Goal: Information Seeking & Learning: Compare options

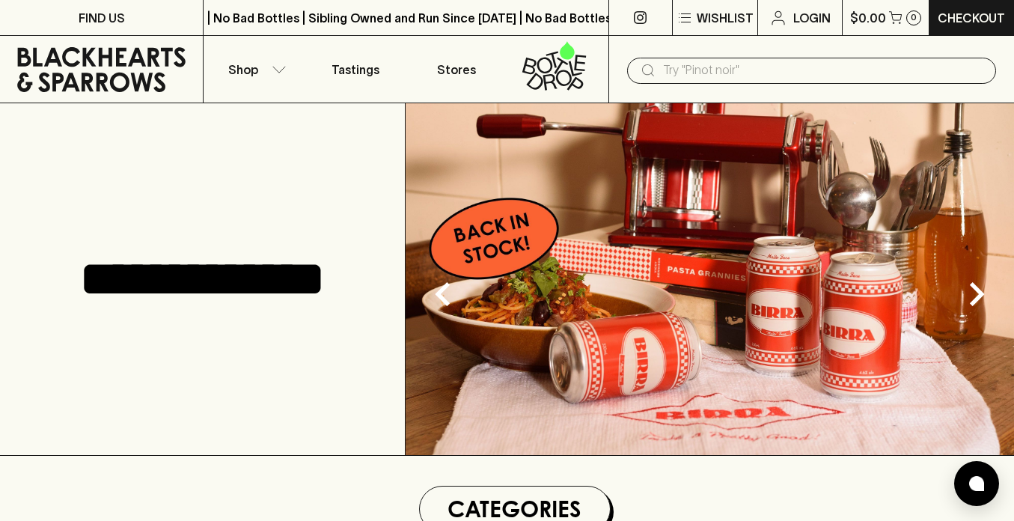
click at [682, 70] on input "text" at bounding box center [823, 70] width 321 height 24
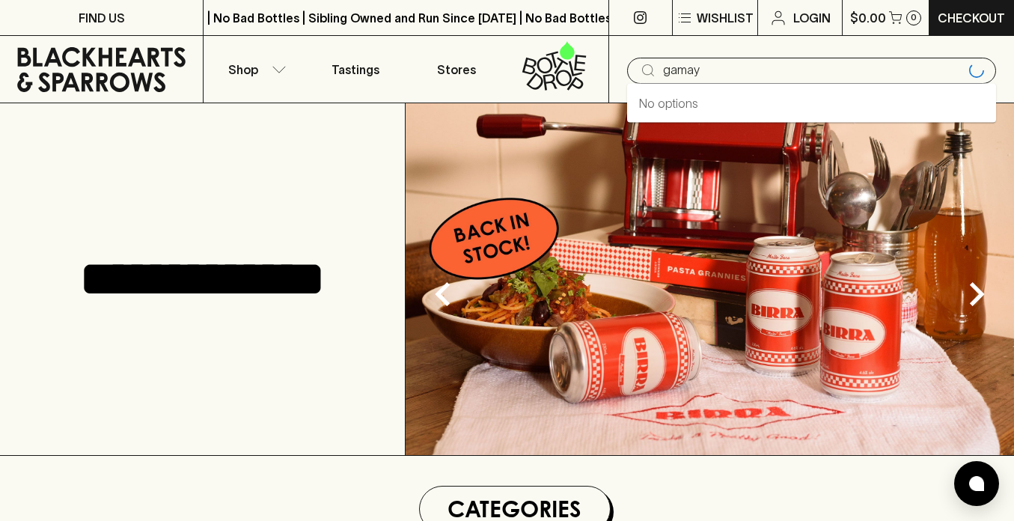
type input "gamay"
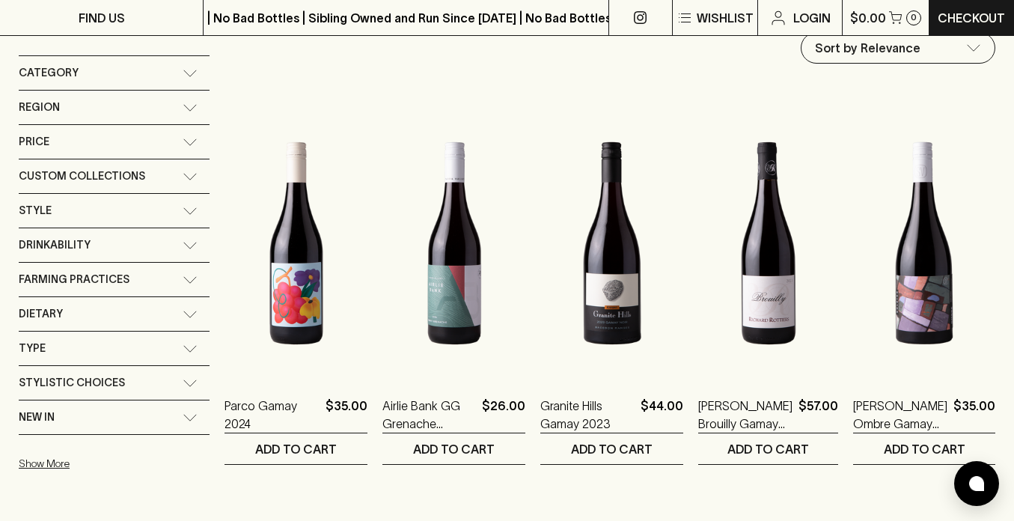
scroll to position [129, 0]
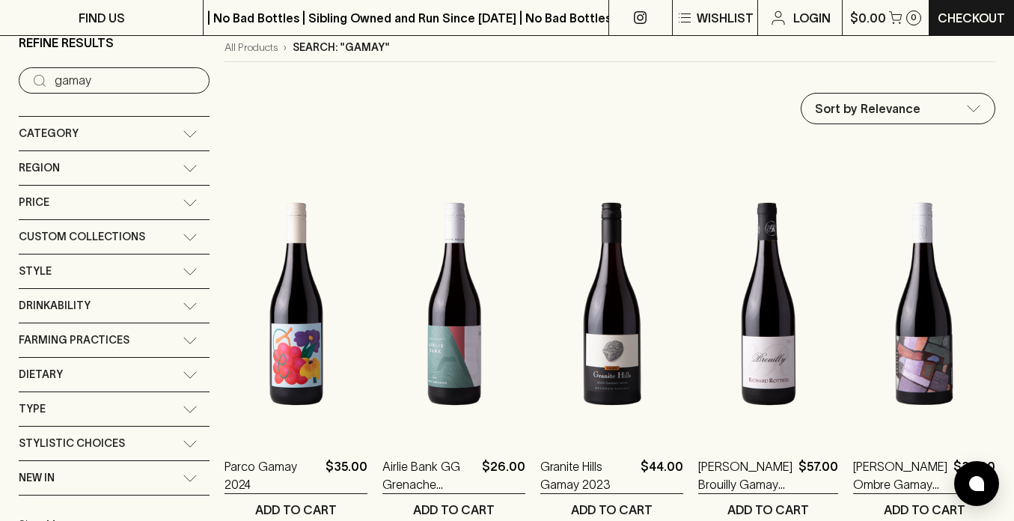
click at [69, 275] on div "Style" at bounding box center [101, 271] width 164 height 19
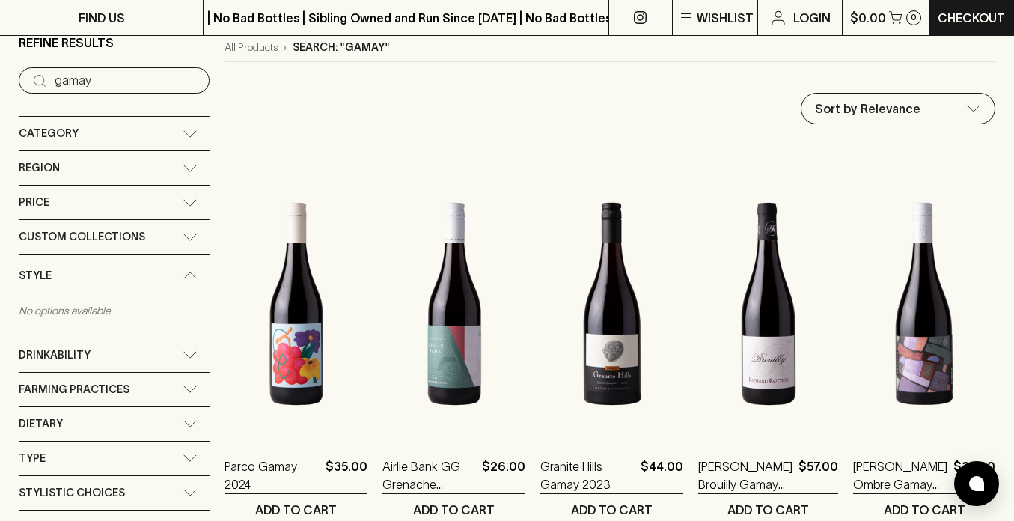
click at [69, 275] on div "Style" at bounding box center [101, 275] width 164 height 19
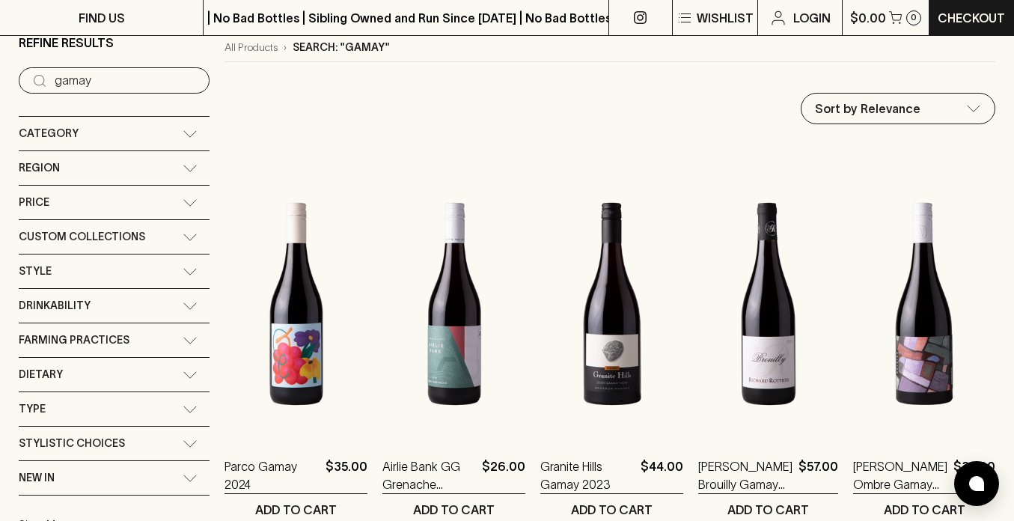
scroll to position [128, 0]
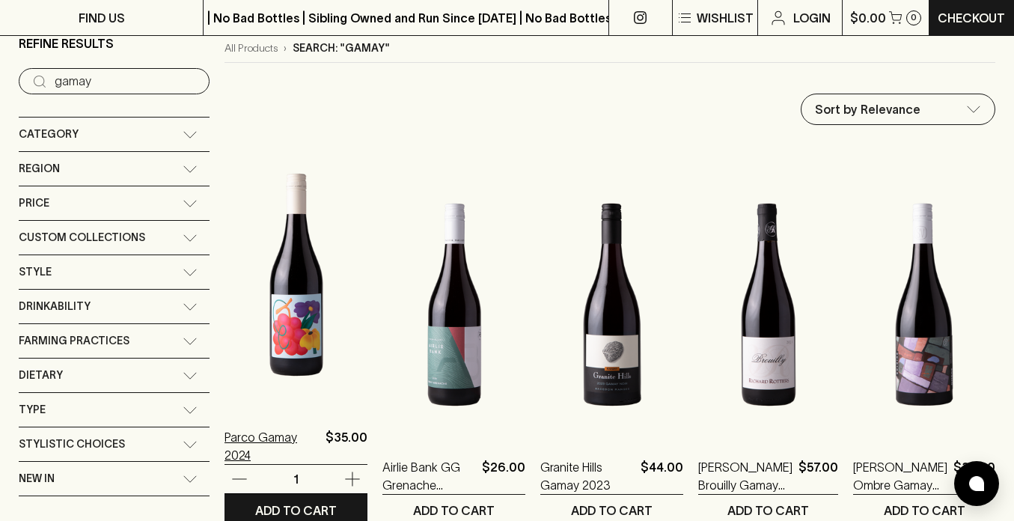
click at [280, 448] on p "Parco Gamay 2024" at bounding box center [271, 446] width 95 height 36
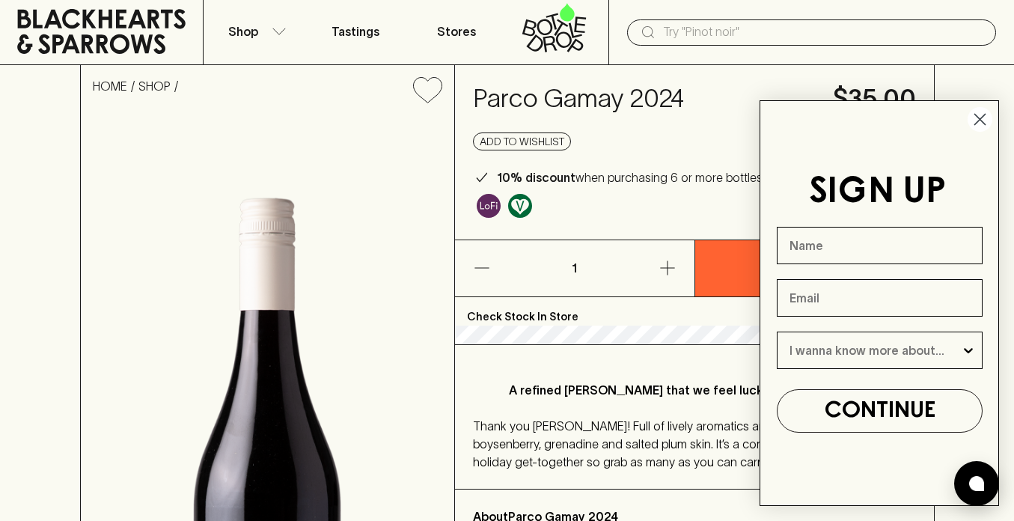
scroll to position [49, 0]
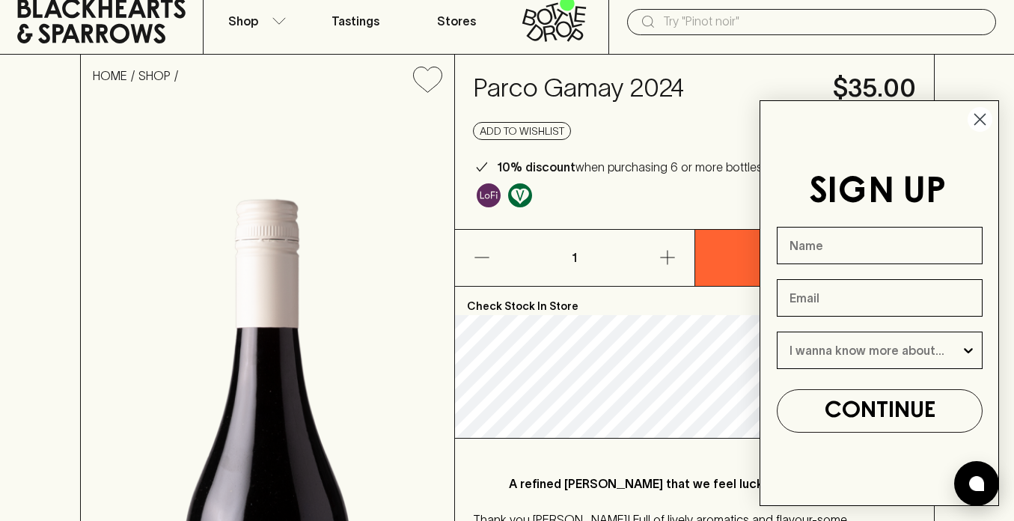
click at [976, 120] on circle "Close dialog" at bounding box center [980, 119] width 25 height 25
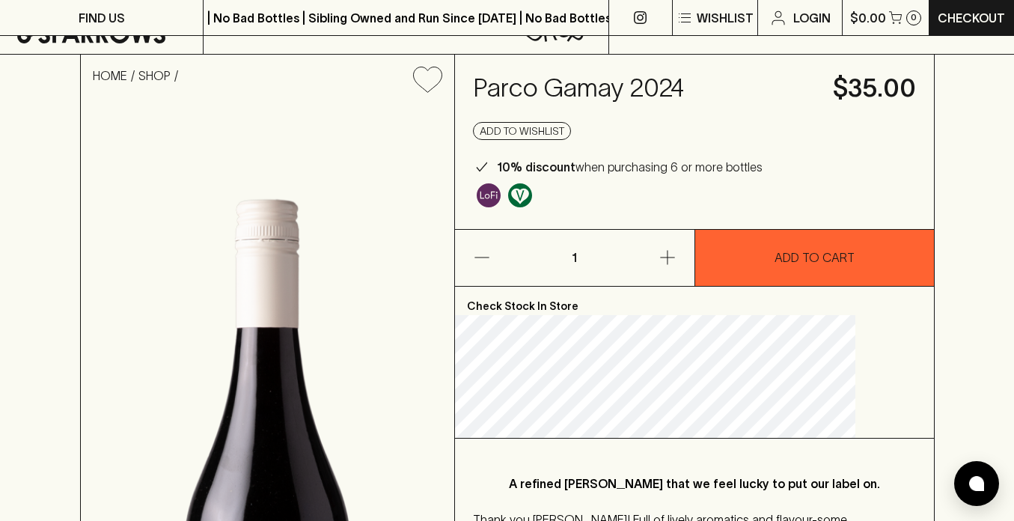
scroll to position [367, 0]
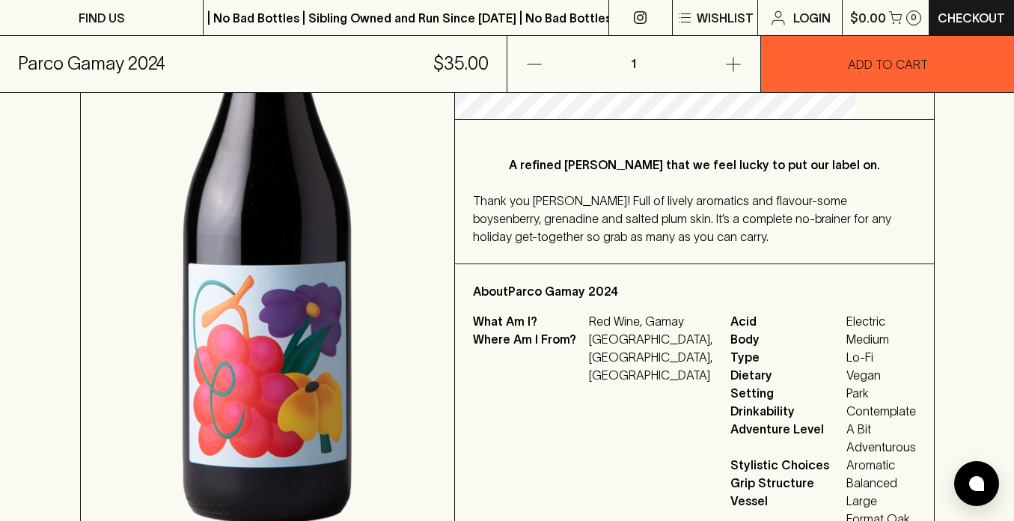
click at [655, 330] on p "Red Wine, Gamay" at bounding box center [650, 321] width 123 height 18
click at [730, 356] on span "Type" at bounding box center [786, 357] width 112 height 18
click at [658, 330] on p "Red Wine, Gamay" at bounding box center [650, 321] width 123 height 18
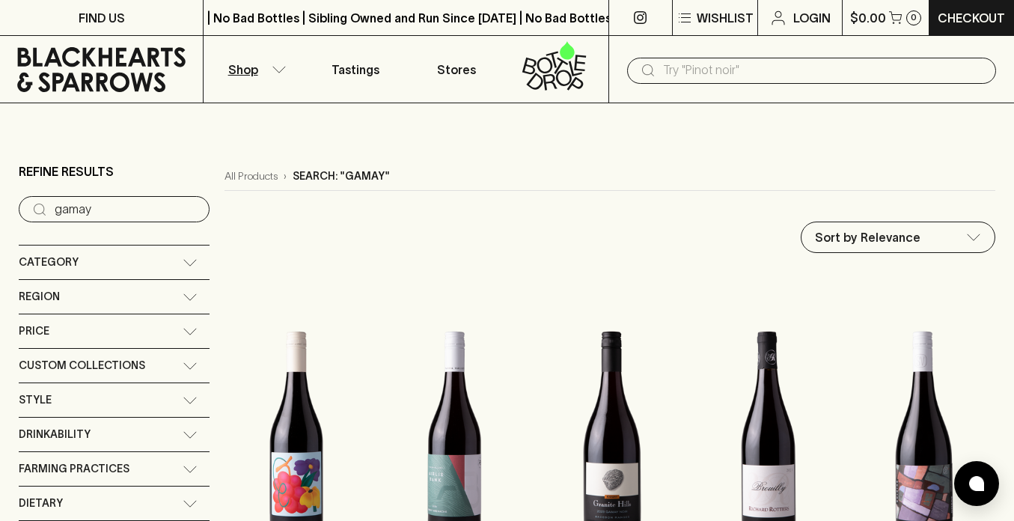
click at [691, 67] on input "text" at bounding box center [823, 70] width 321 height 24
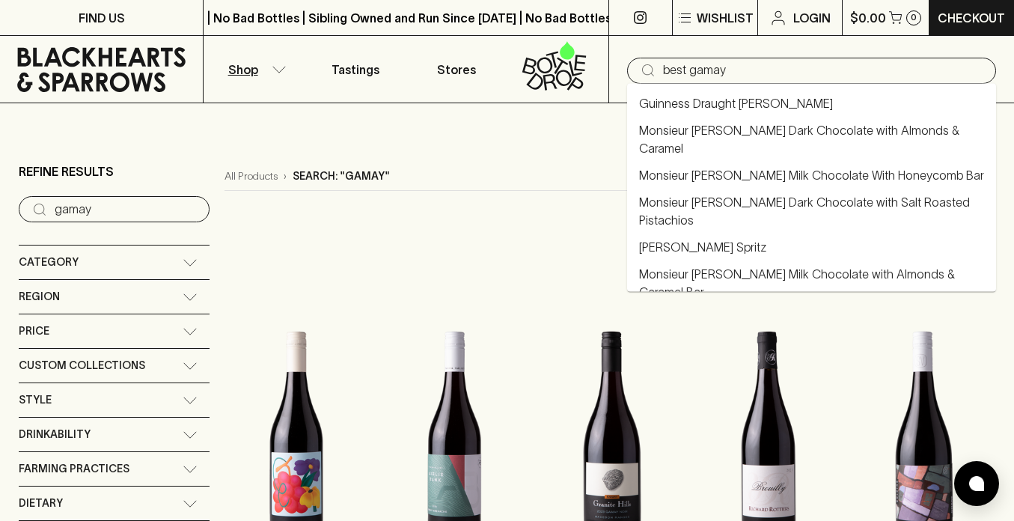
type input "best gamay"
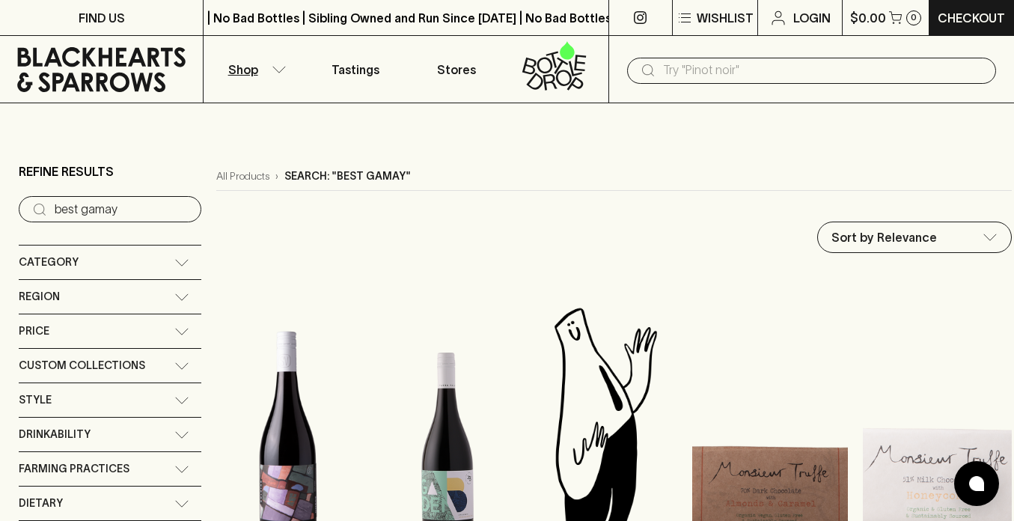
click at [172, 264] on div "Category" at bounding box center [97, 262] width 156 height 19
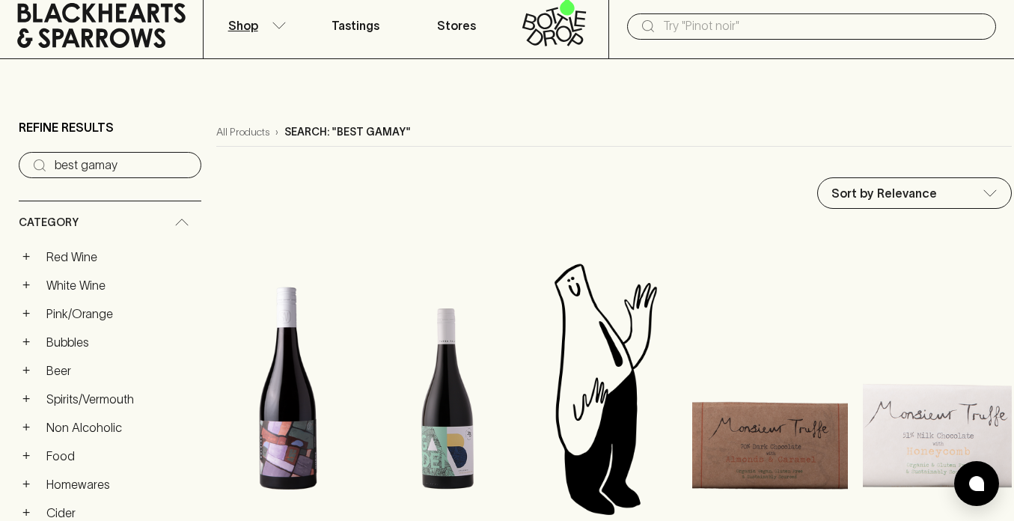
scroll to position [49, 0]
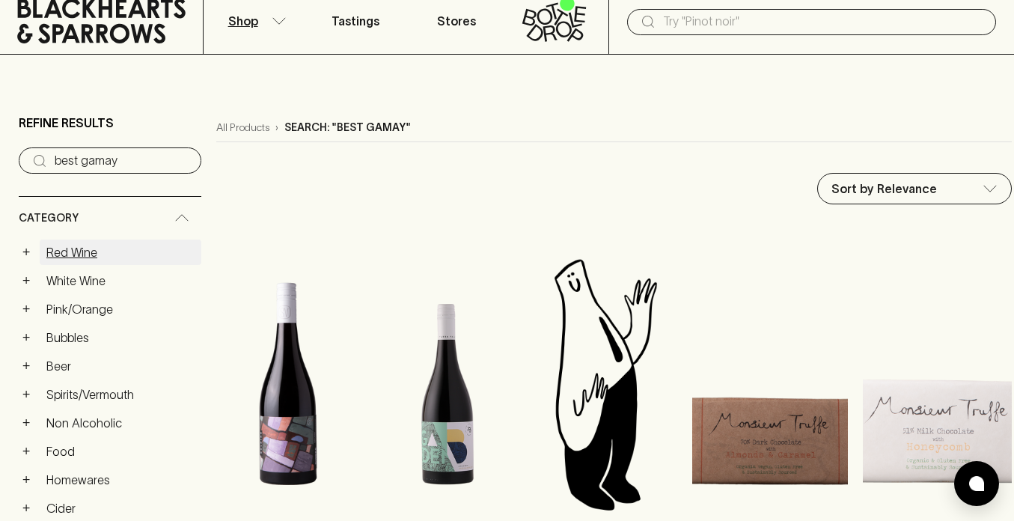
click at [93, 252] on link "Red Wine" at bounding box center [121, 251] width 162 height 25
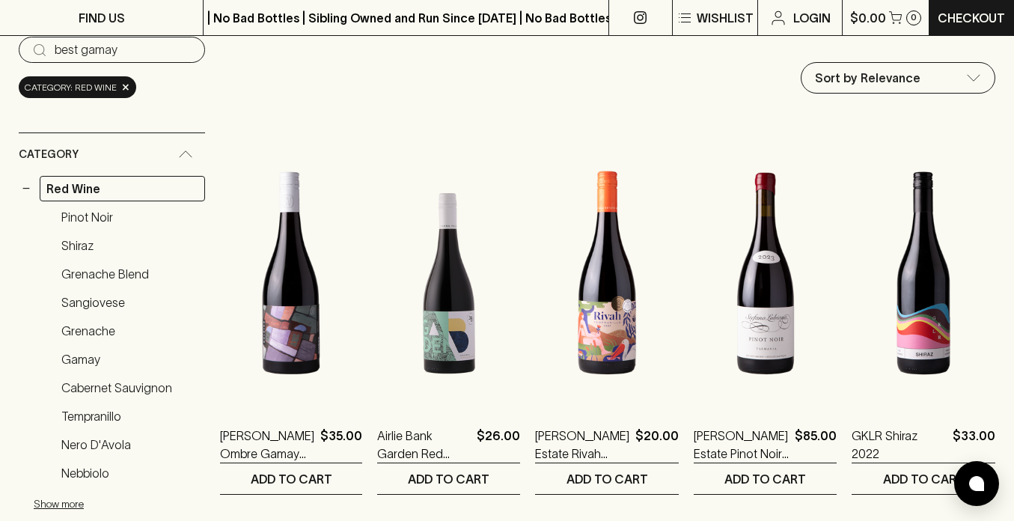
scroll to position [254, 0]
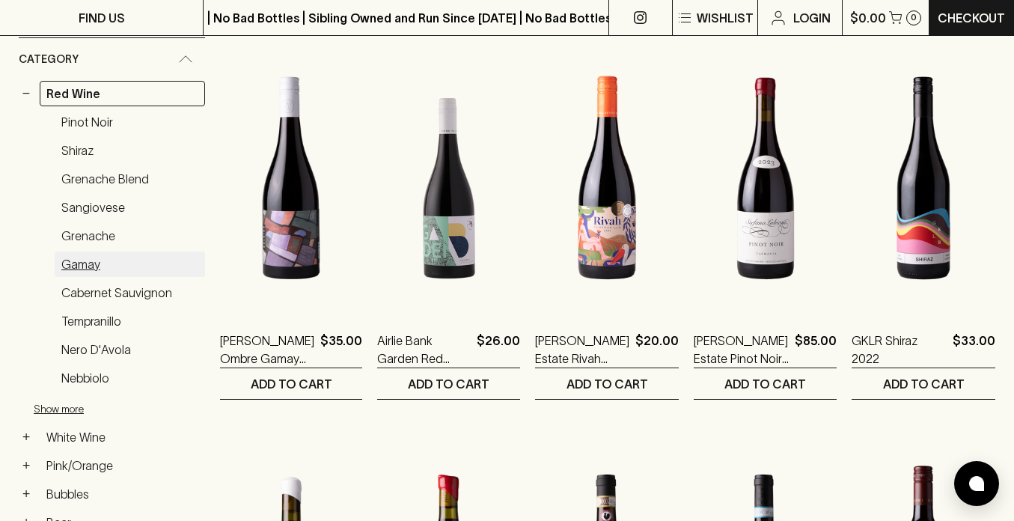
click at [92, 256] on link "Gamay" at bounding box center [130, 263] width 150 height 25
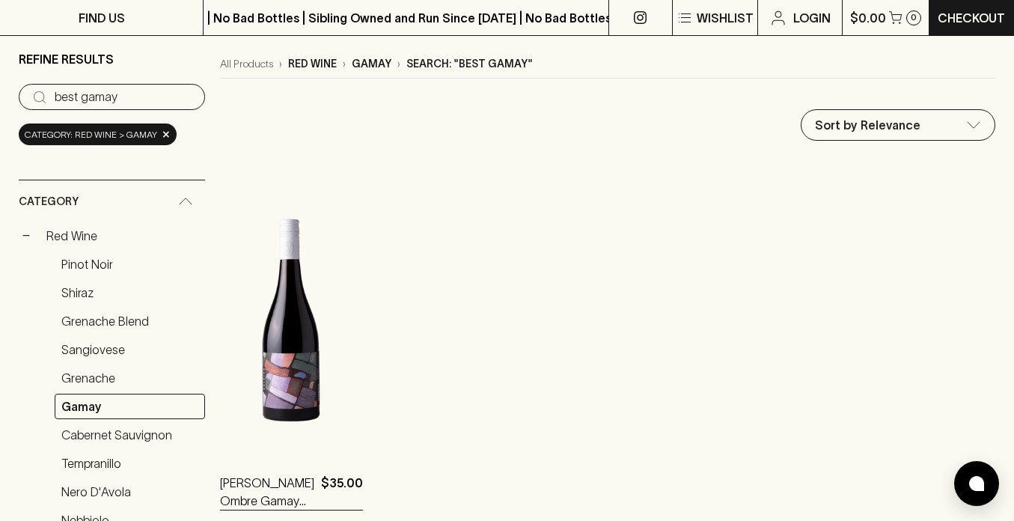
scroll to position [127, 0]
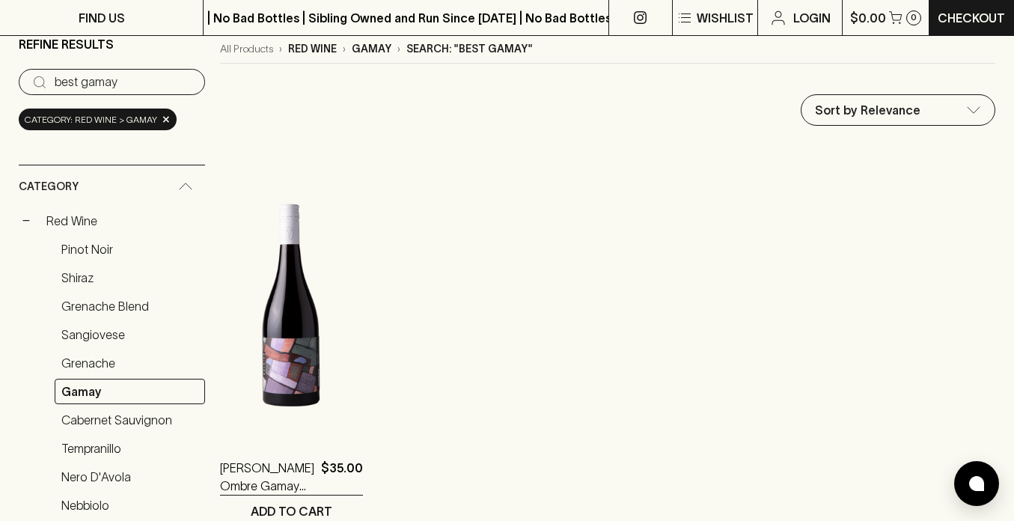
click at [111, 79] on input "best gamay" at bounding box center [124, 82] width 138 height 24
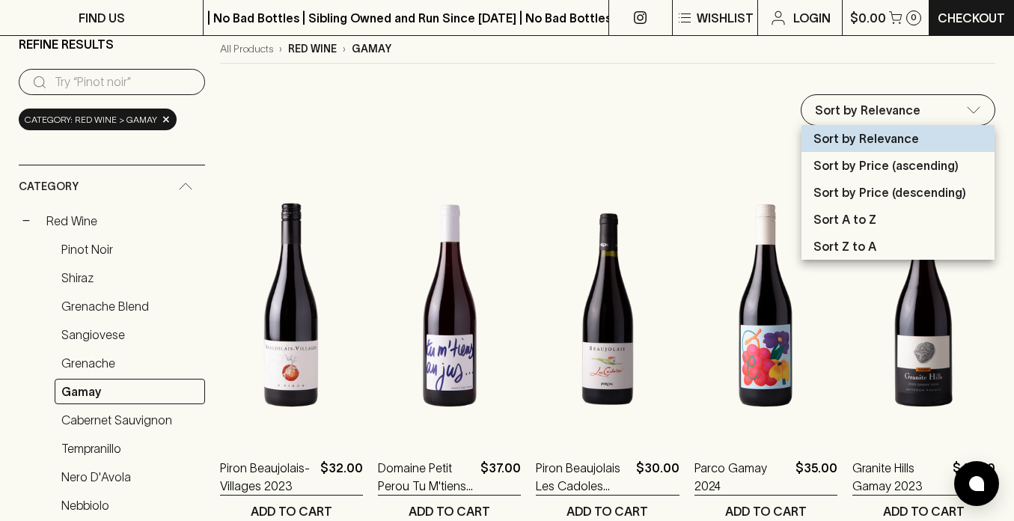
click at [887, 188] on p "Sort by Price (descending)" at bounding box center [889, 192] width 153 height 18
type input "price:desc"
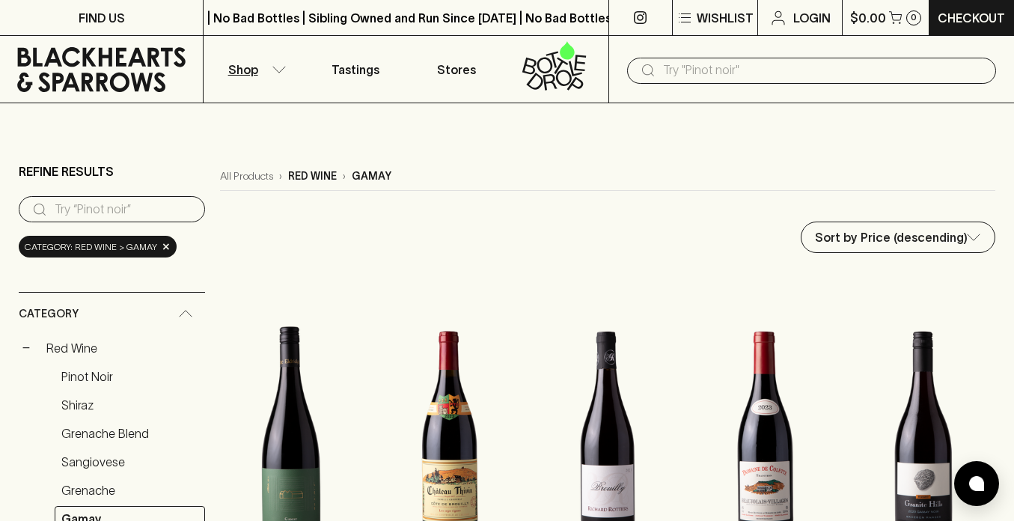
click at [714, 66] on input "text" at bounding box center [823, 70] width 321 height 24
click at [28, 349] on button "−" at bounding box center [26, 347] width 15 height 15
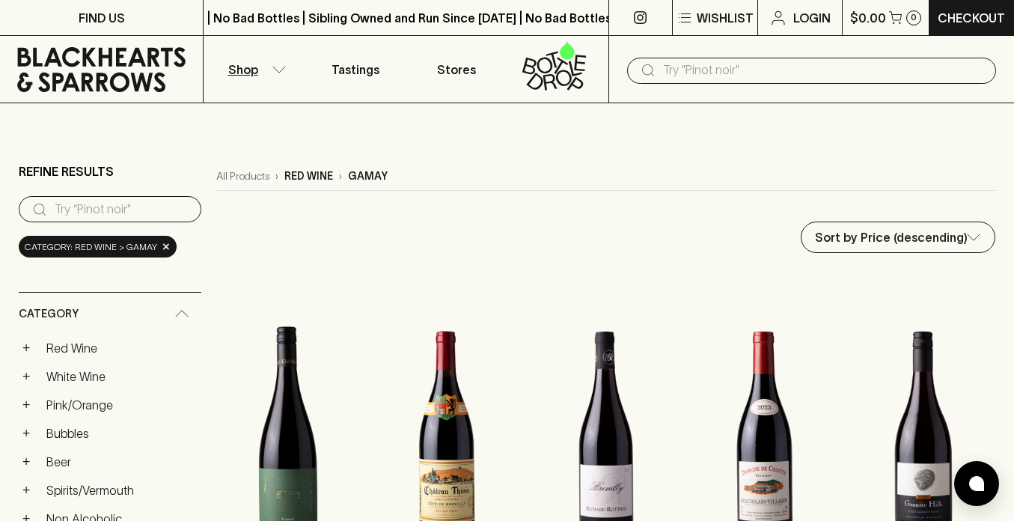
click at [167, 245] on div "Category: red wine > gamay ×" at bounding box center [98, 247] width 158 height 22
click at [162, 250] on span "×" at bounding box center [166, 247] width 9 height 16
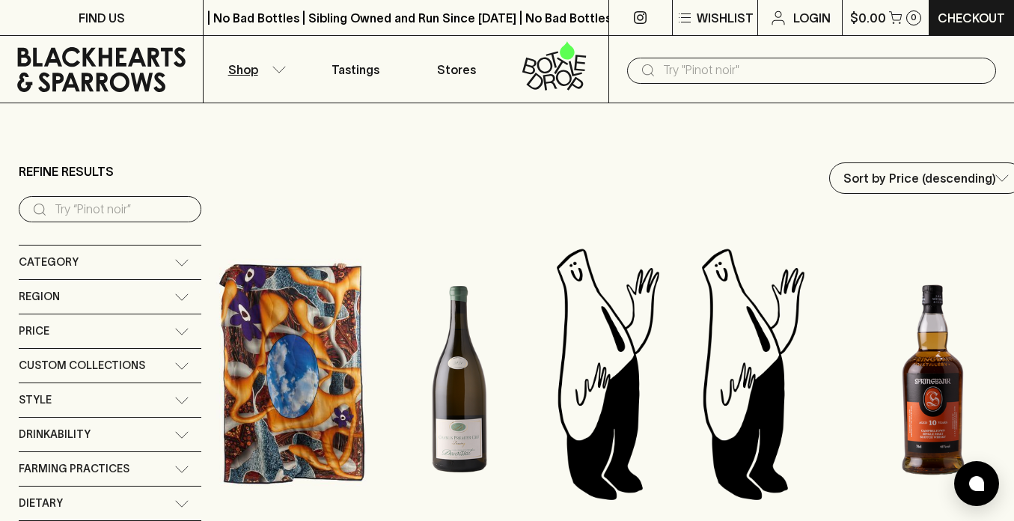
click at [182, 259] on icon at bounding box center [181, 262] width 15 height 7
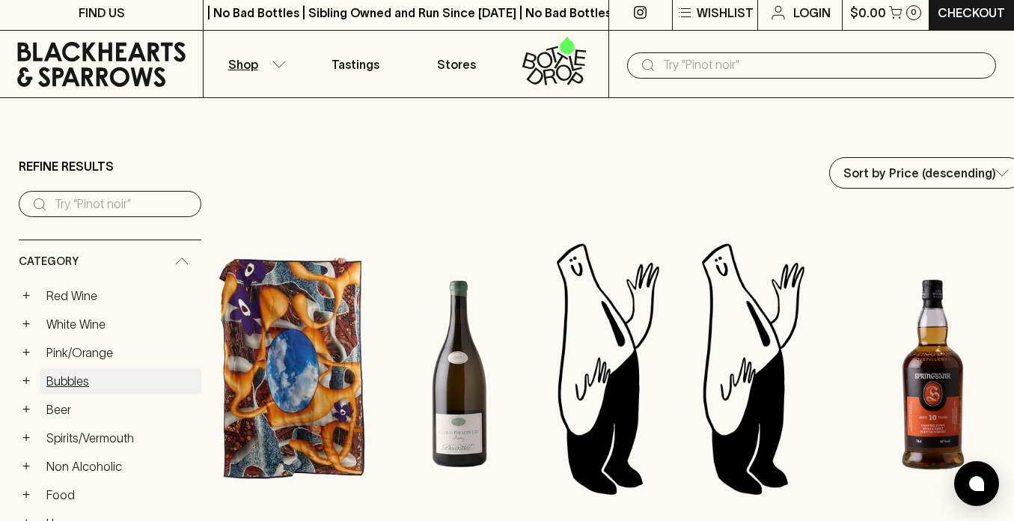
scroll to position [7, 0]
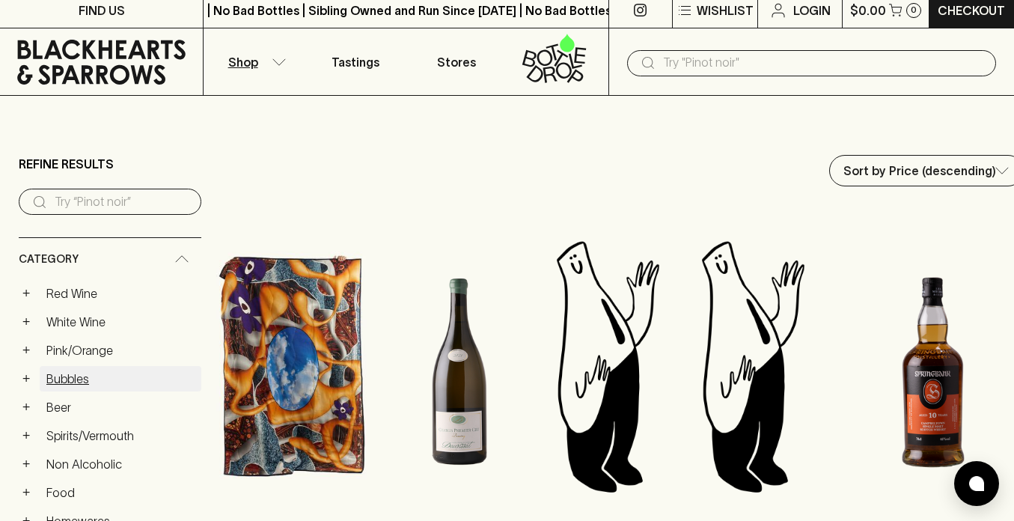
click at [56, 377] on link "Bubbles" at bounding box center [121, 378] width 162 height 25
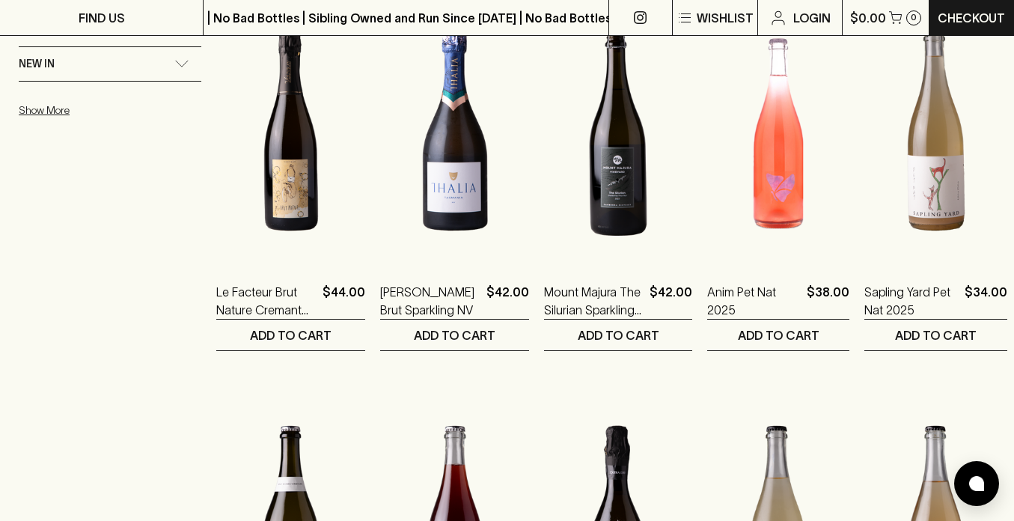
scroll to position [1448, 0]
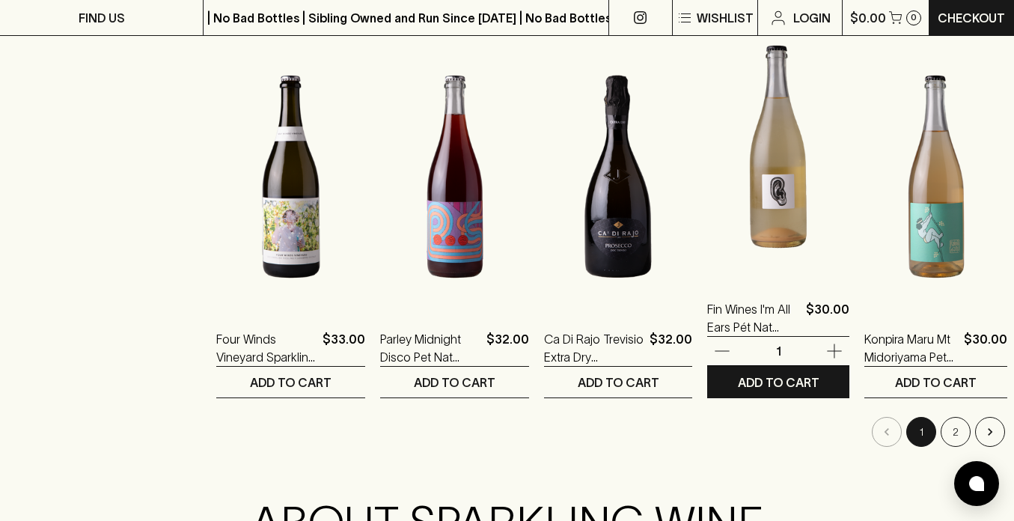
click at [746, 245] on img at bounding box center [778, 147] width 142 height 262
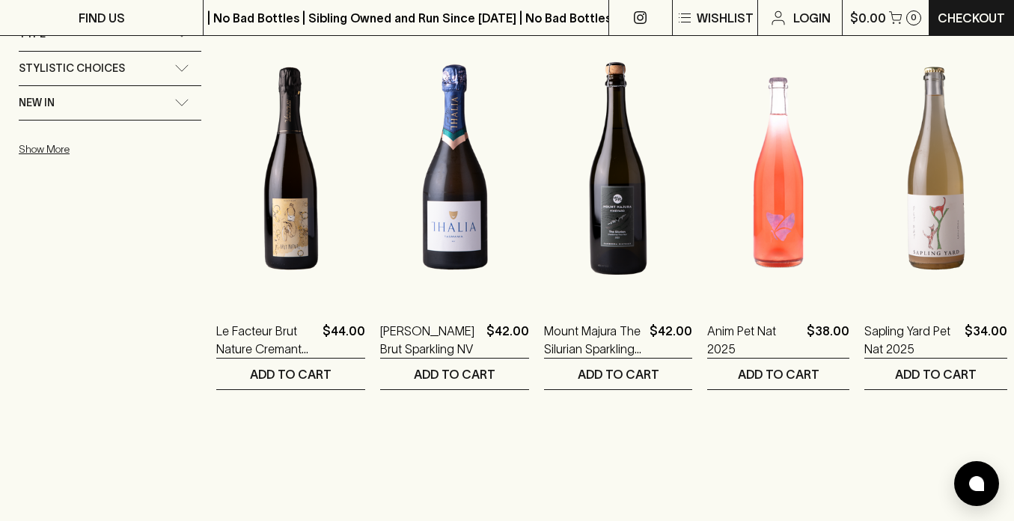
scroll to position [1423, 0]
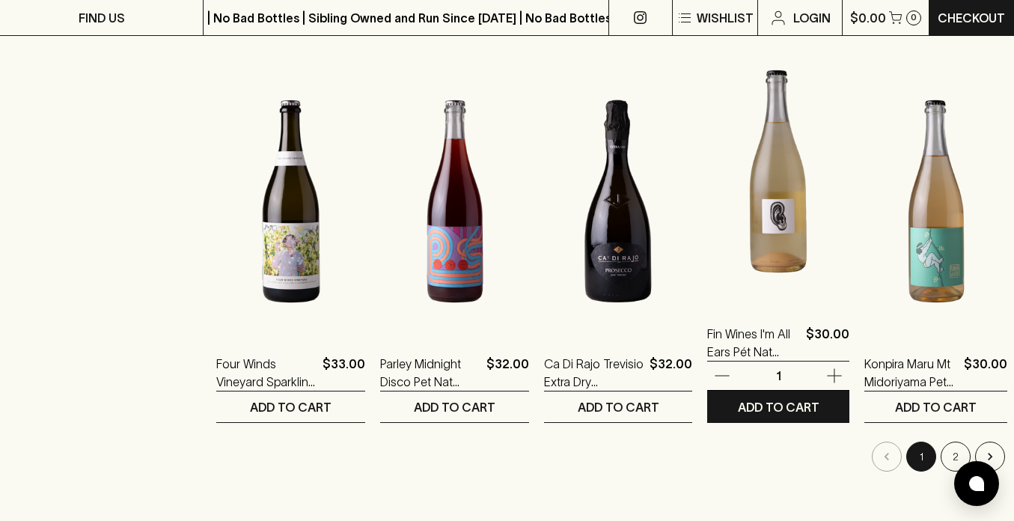
click at [763, 204] on img at bounding box center [778, 171] width 142 height 262
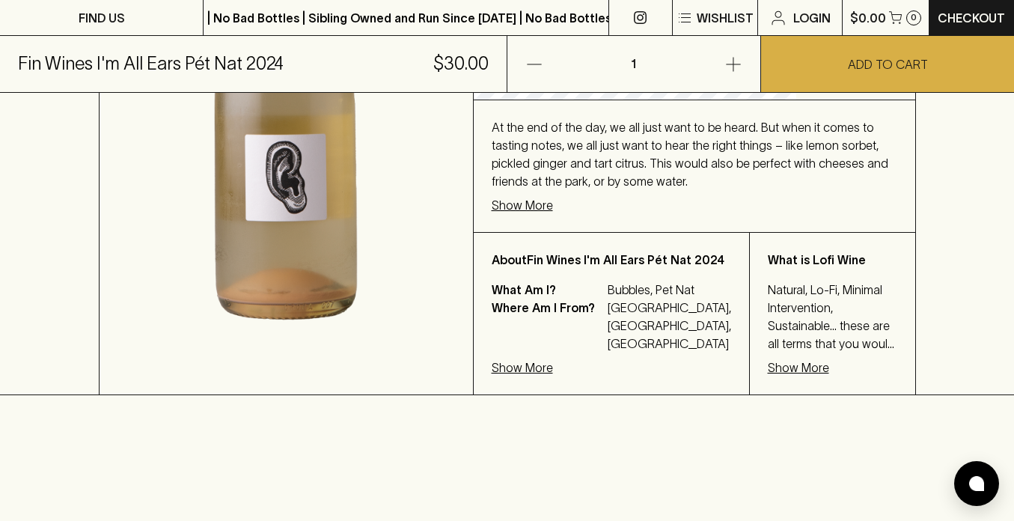
scroll to position [376, 0]
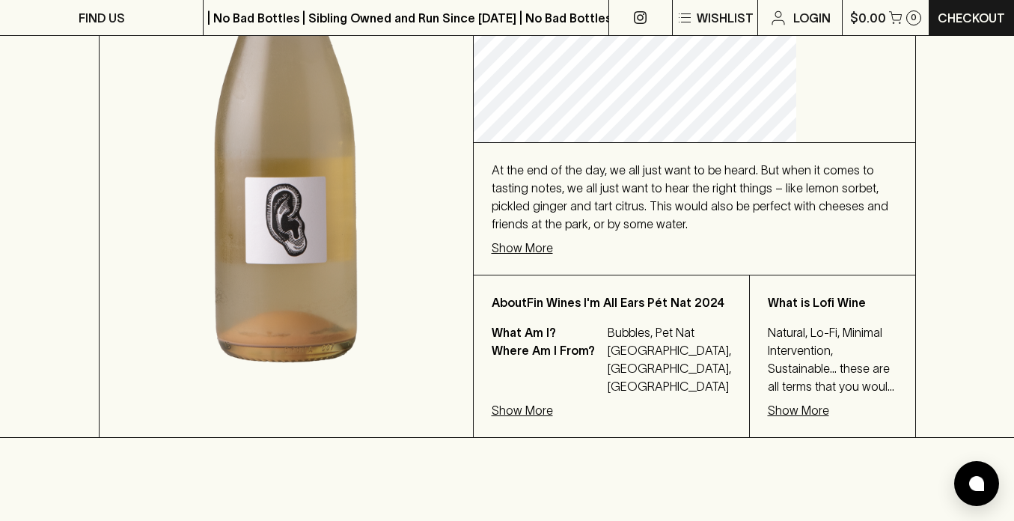
click at [553, 257] on p "Show More" at bounding box center [522, 248] width 61 height 18
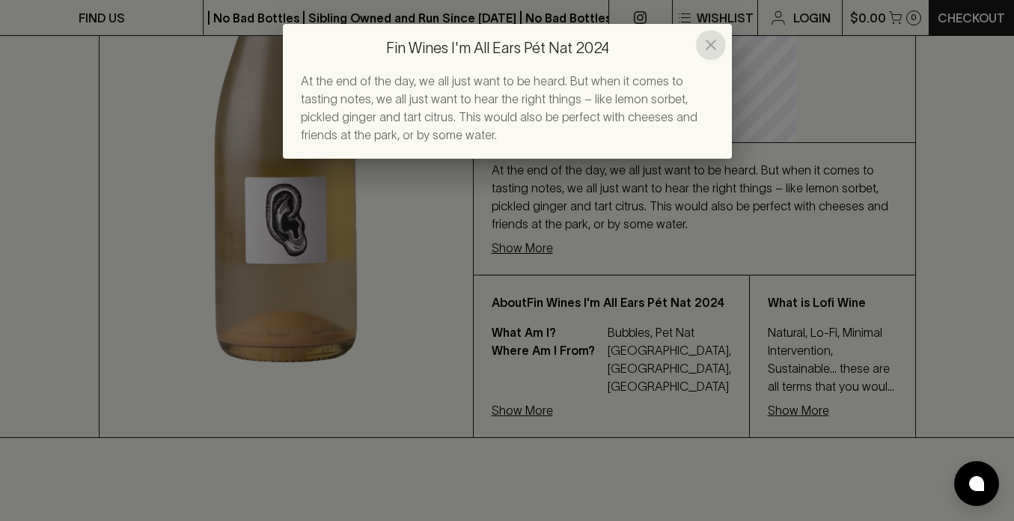
click at [707, 48] on icon "close" at bounding box center [711, 45] width 10 height 10
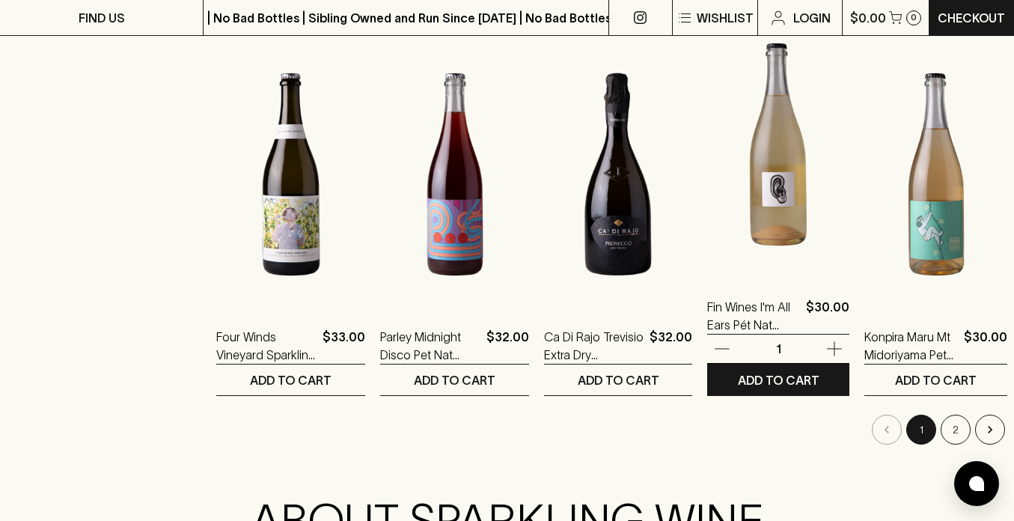
scroll to position [1458, 0]
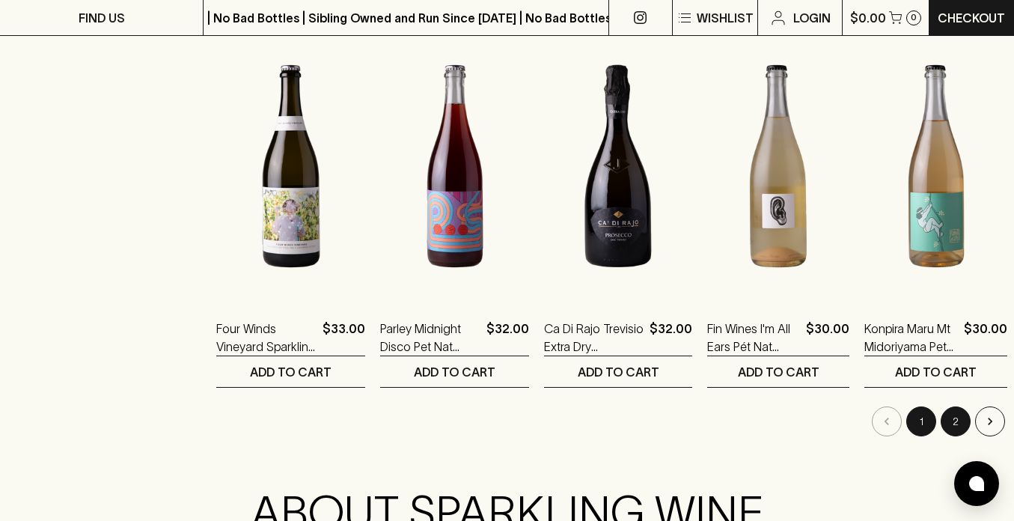
click at [946, 418] on button "2" at bounding box center [956, 421] width 30 height 30
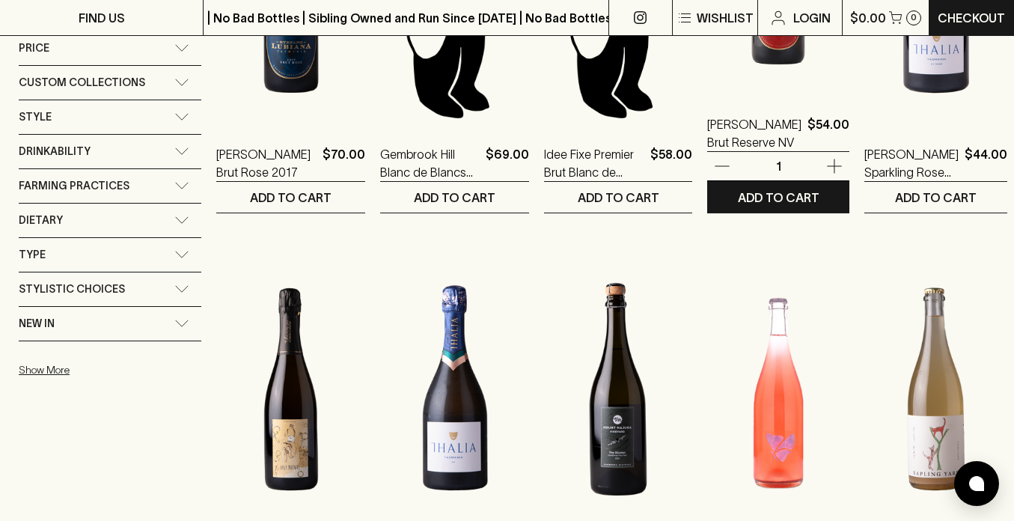
scroll to position [1097, 0]
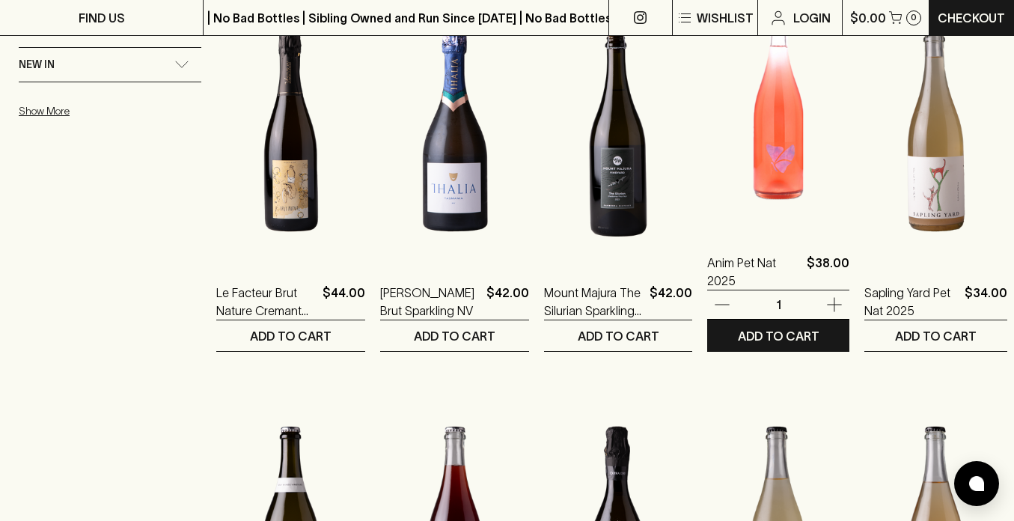
click at [757, 183] on img at bounding box center [778, 100] width 142 height 262
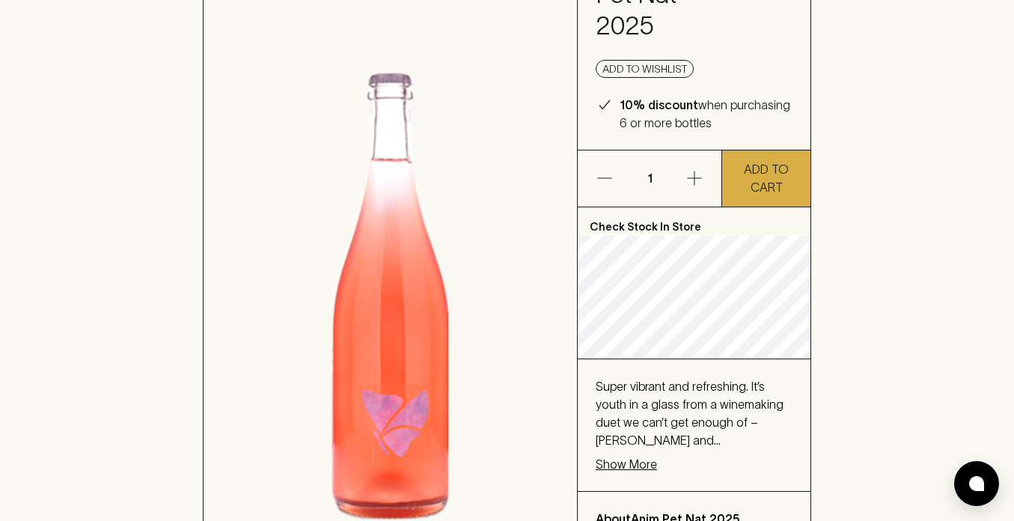
scroll to position [331, 0]
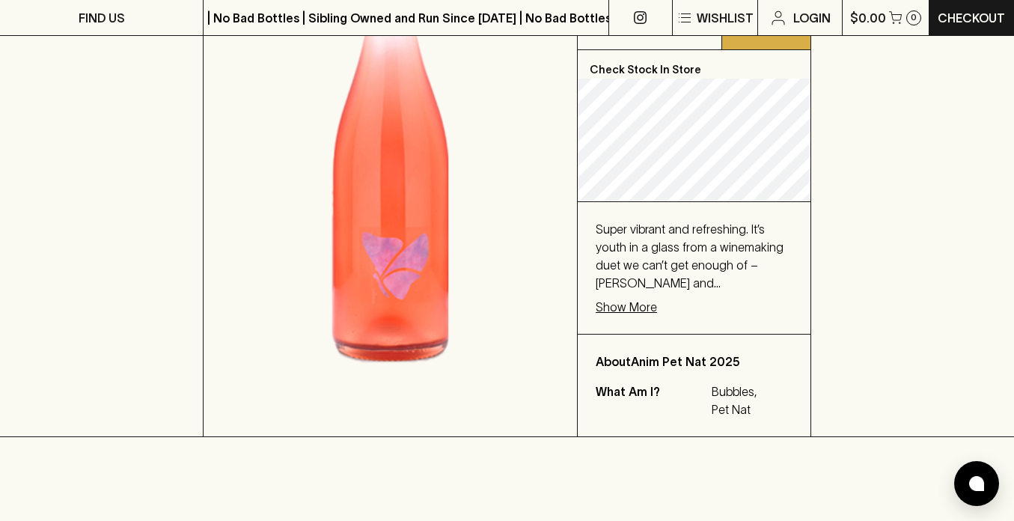
click at [620, 302] on p "Show More" at bounding box center [626, 307] width 61 height 18
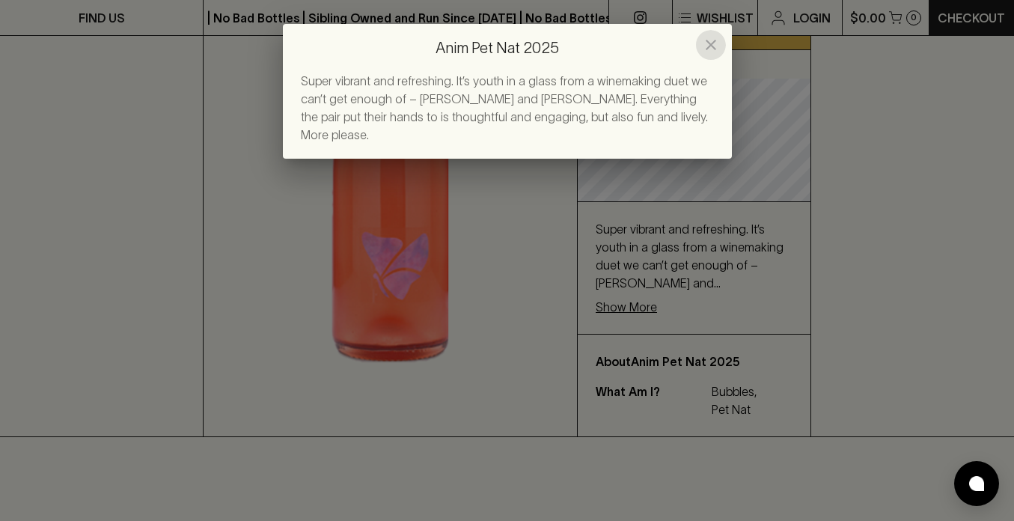
click at [713, 40] on icon "close" at bounding box center [711, 45] width 18 height 18
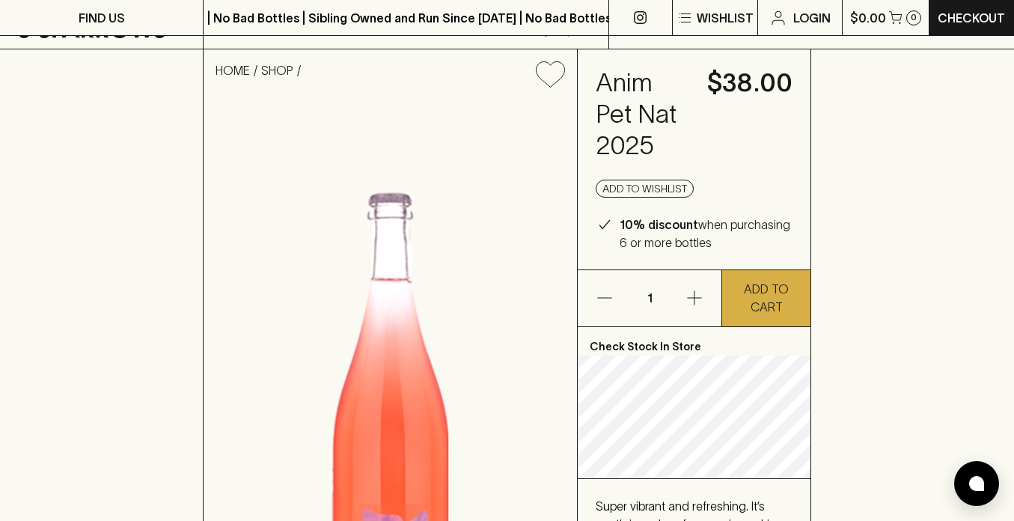
scroll to position [0, 0]
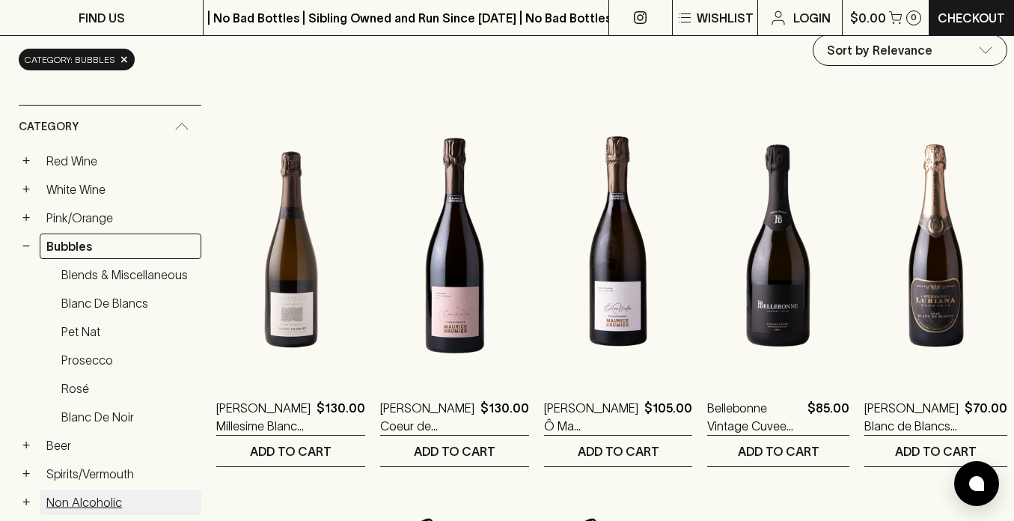
scroll to position [381, 0]
